Goal: Information Seeking & Learning: Find specific fact

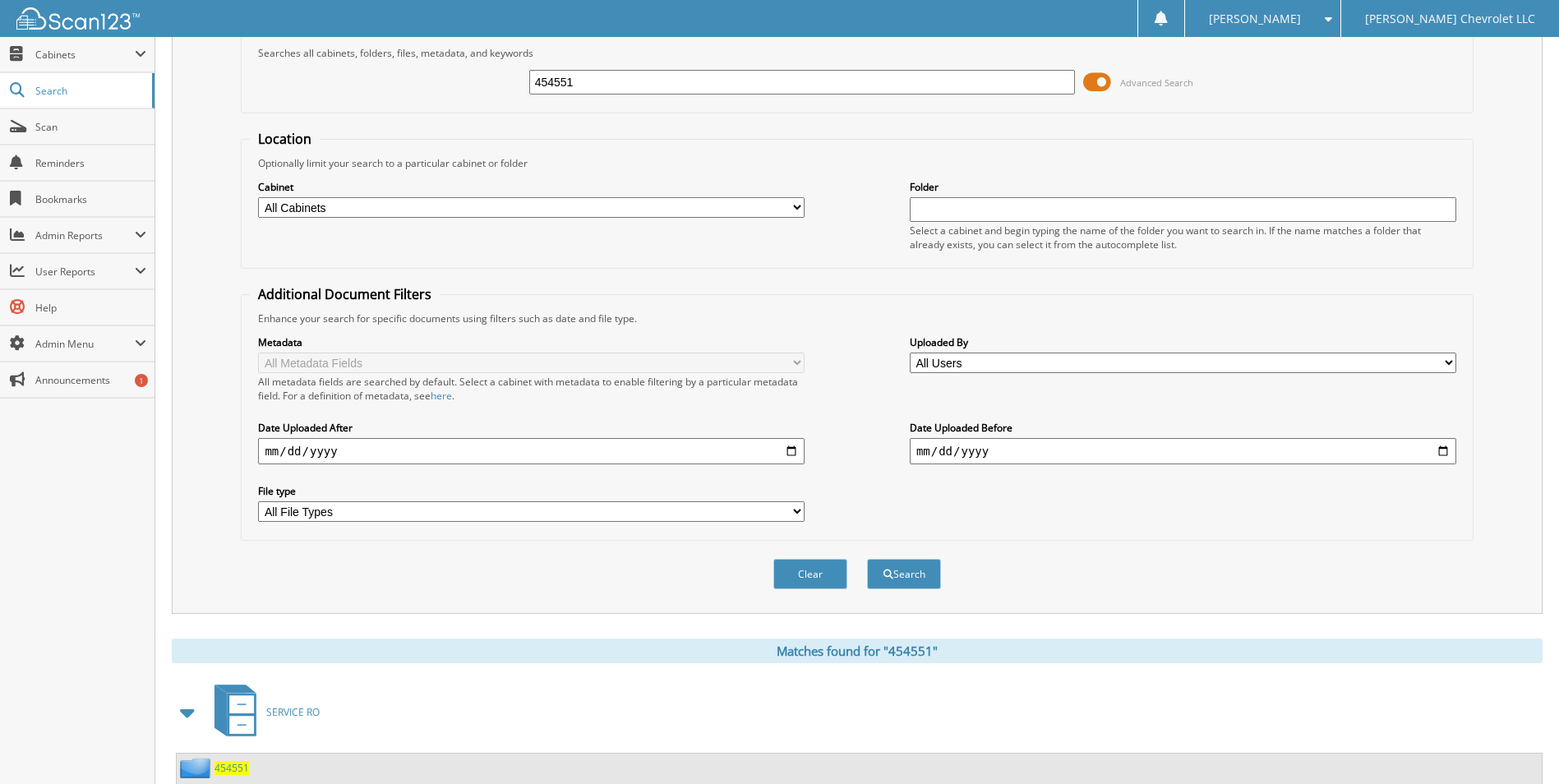
click at [617, 78] on input "454551" at bounding box center [802, 82] width 546 height 24
type input "455274"
click at [867, 559] on button "Search" at bounding box center [904, 574] width 74 height 30
